Goal: Task Accomplishment & Management: Complete application form

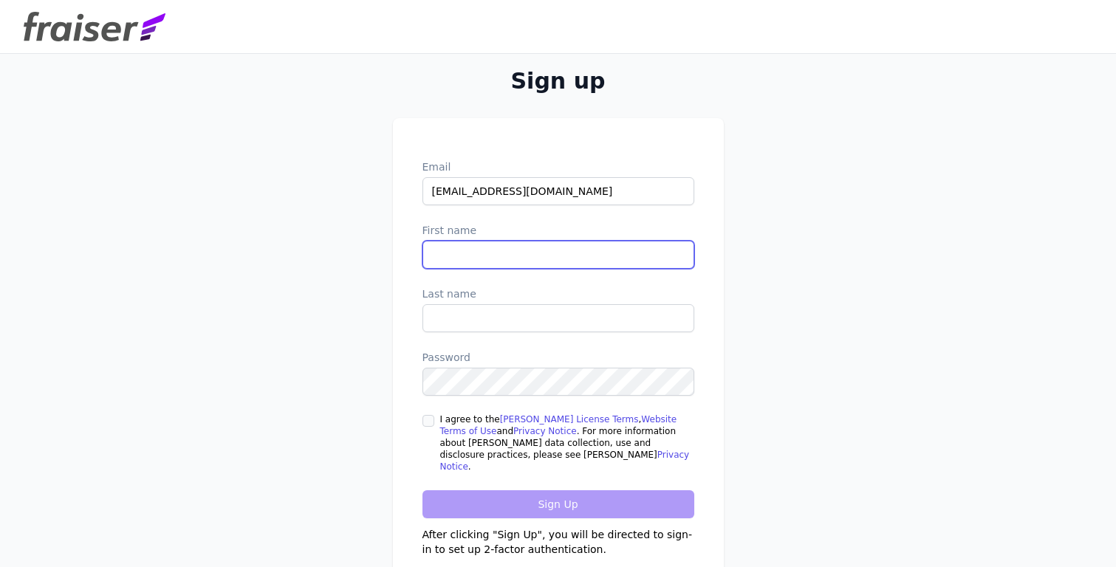
click at [503, 264] on input "First name" at bounding box center [558, 255] width 272 height 28
type input "Justice"
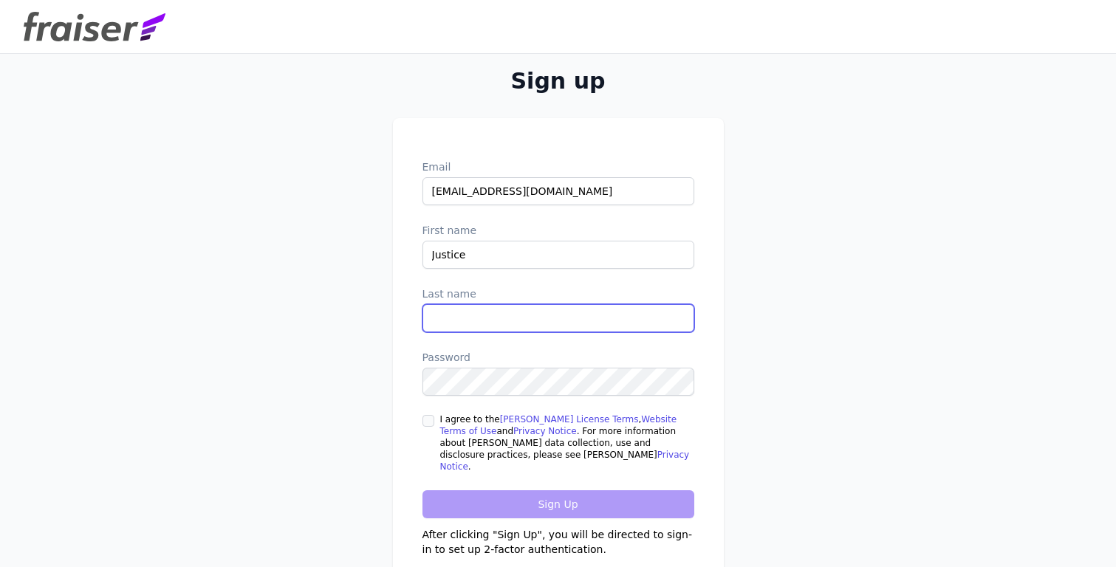
type input "i"
type input "[PERSON_NAME]"
click at [426, 427] on input "I agree to the [PERSON_NAME] License Terms , Website Terms of Use and Privacy N…" at bounding box center [428, 421] width 12 height 12
checkbox input "true"
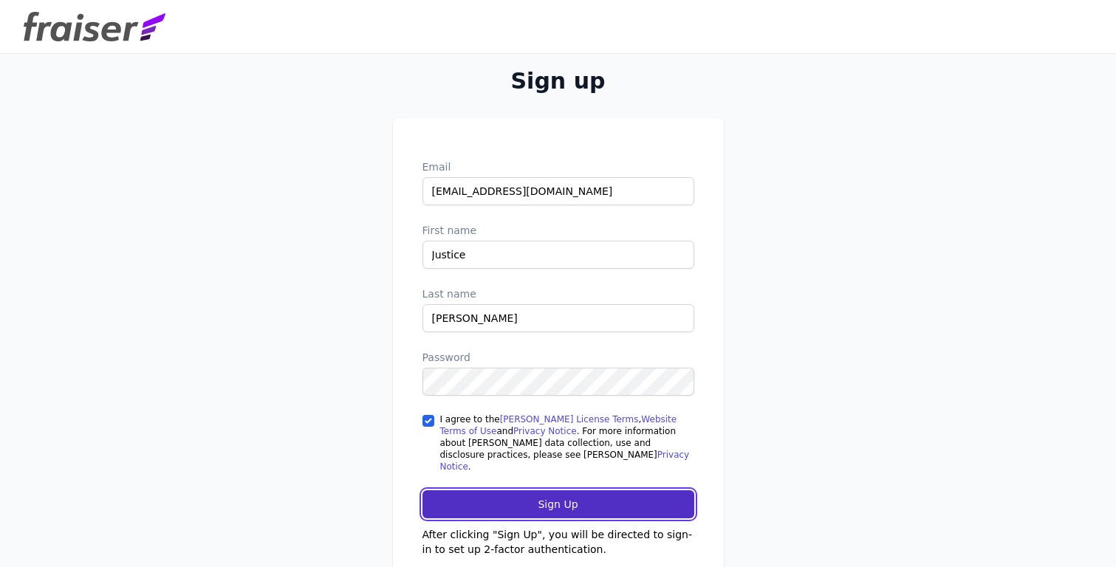
click at [453, 503] on input "Sign Up" at bounding box center [558, 504] width 272 height 28
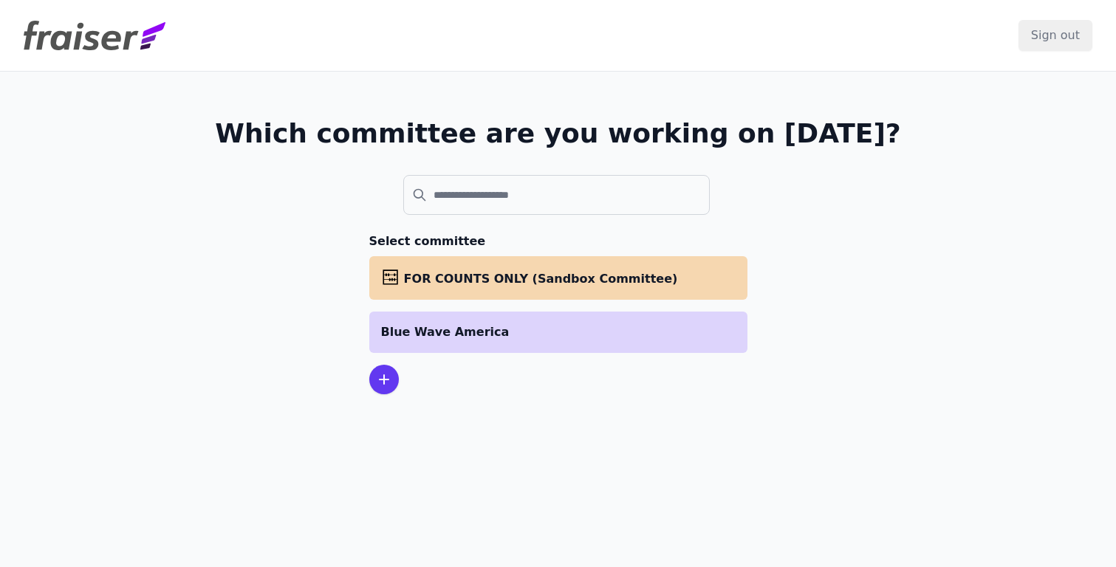
click at [512, 337] on p "Blue Wave America" at bounding box center [558, 332] width 355 height 18
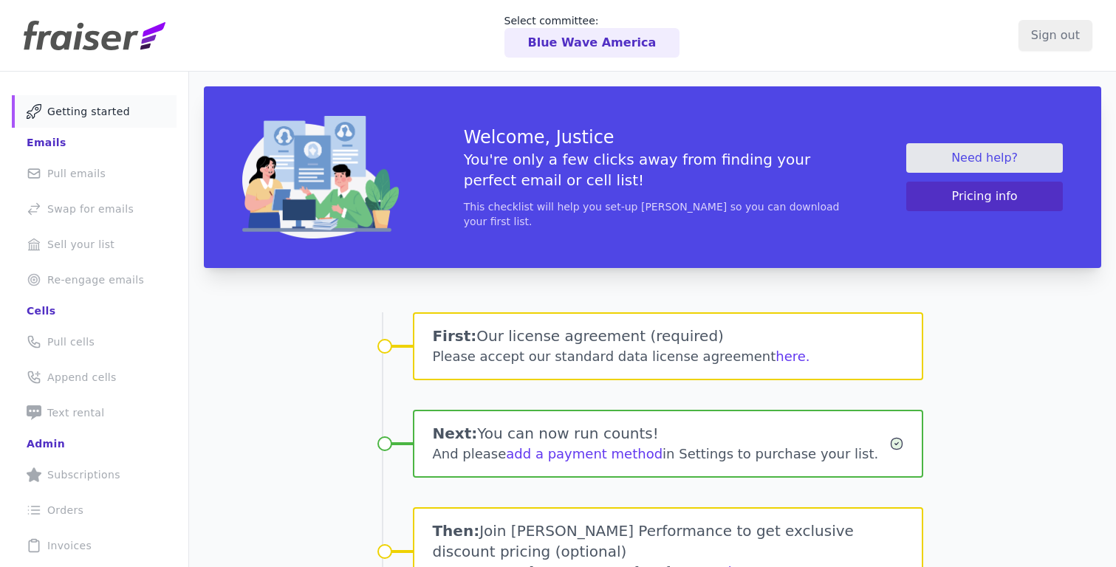
scroll to position [185, 0]
